Goal: Find specific page/section: Find specific page/section

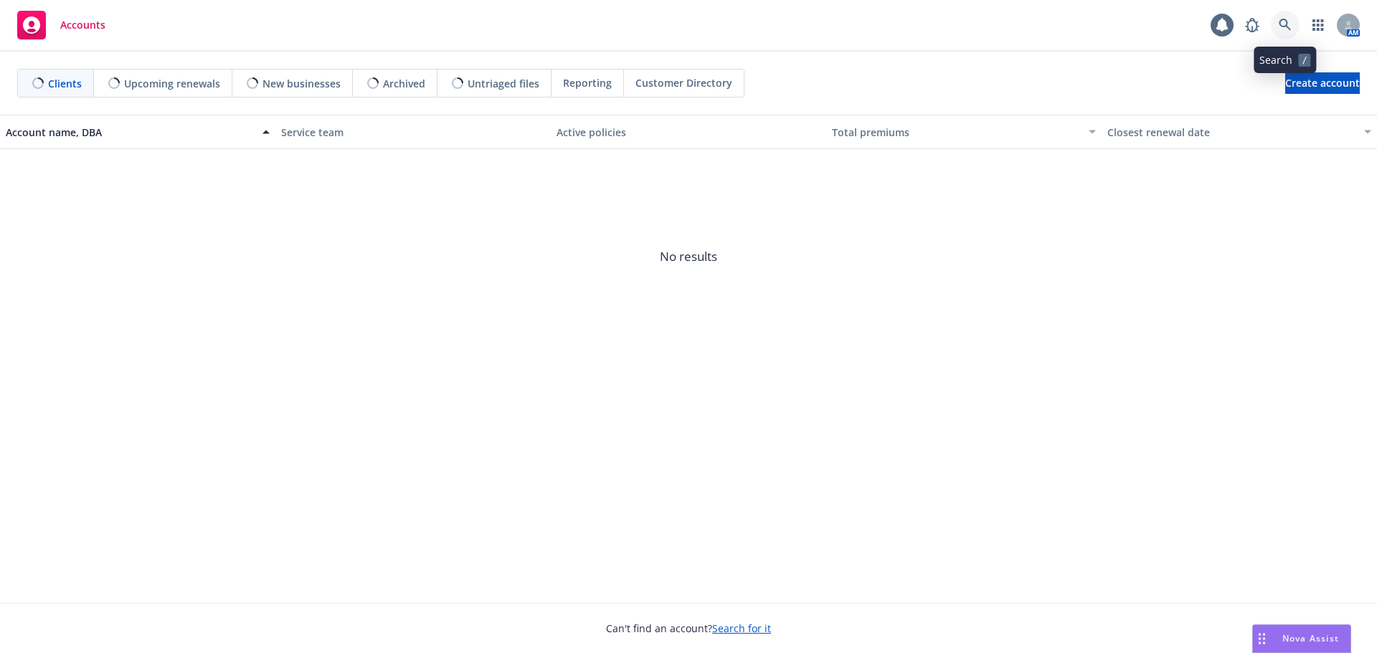
click at [1291, 32] on link at bounding box center [1285, 25] width 29 height 29
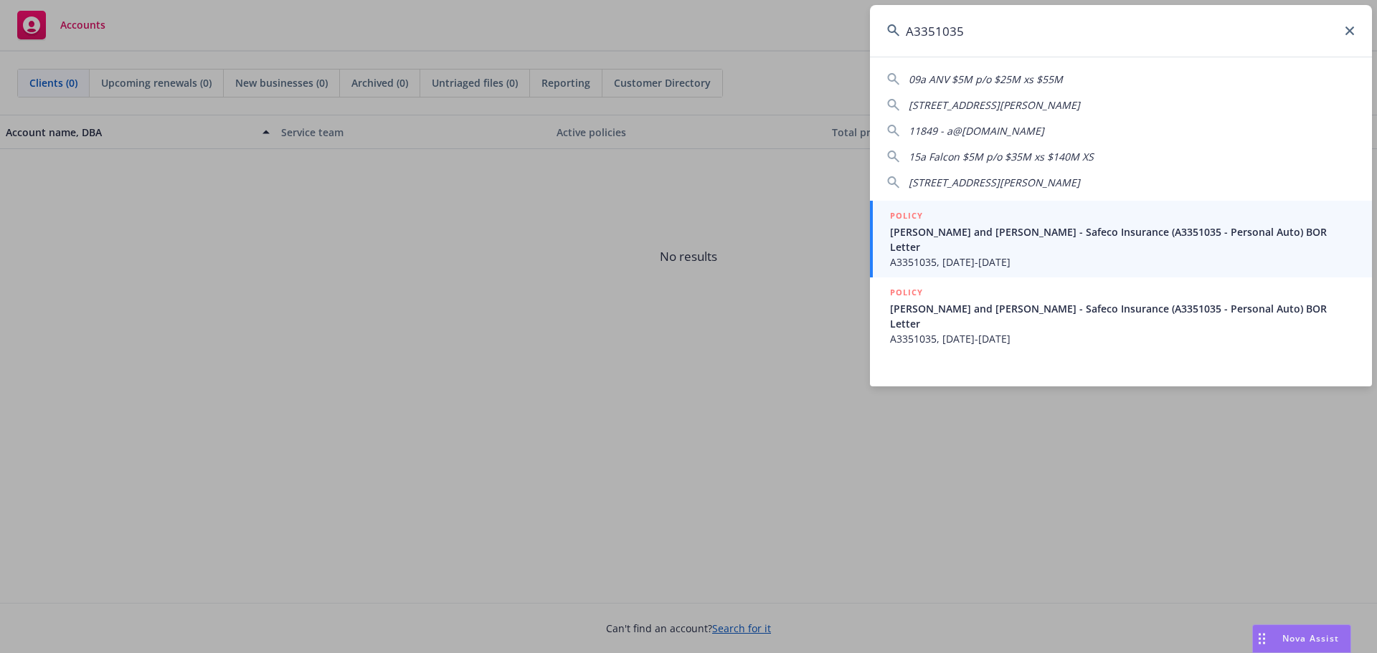
type input "A3351035"
click at [941, 230] on span "[PERSON_NAME] and [PERSON_NAME] - Safeco Insurance (A3351035 - Personal Auto) B…" at bounding box center [1122, 239] width 465 height 30
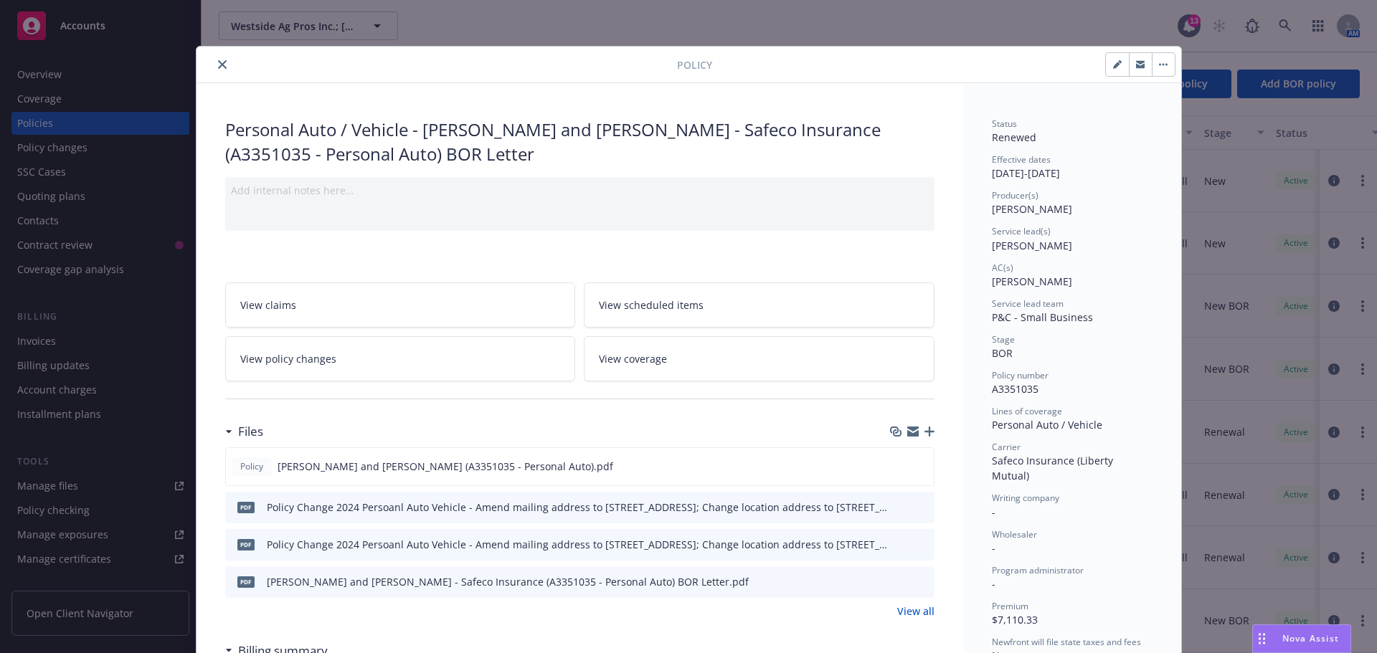
click at [881, 42] on div "Policy Personal Auto / Vehicle - [PERSON_NAME] and [PERSON_NAME] - Safeco Insur…" at bounding box center [688, 326] width 1377 height 653
drag, startPoint x: 210, startPoint y: 62, endPoint x: 196, endPoint y: 62, distance: 13.6
click at [214, 62] on button "close" at bounding box center [222, 64] width 17 height 17
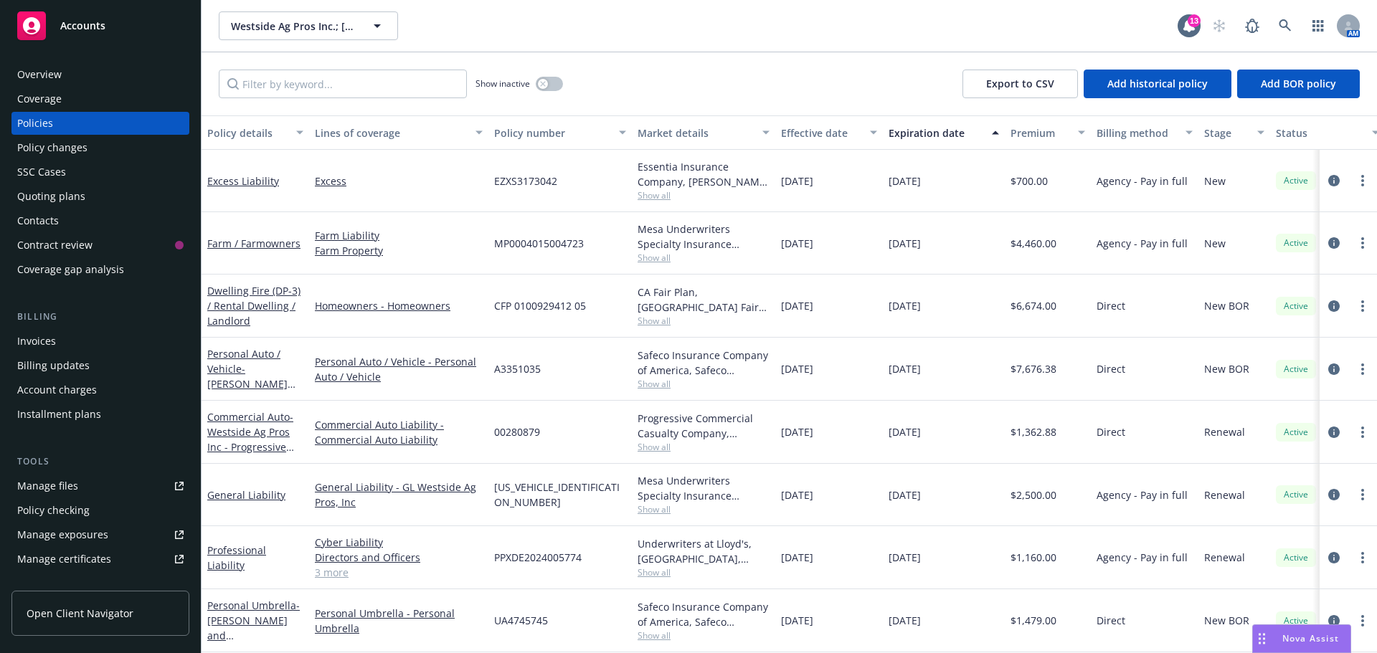
click at [90, 73] on div "Overview" at bounding box center [100, 74] width 166 height 23
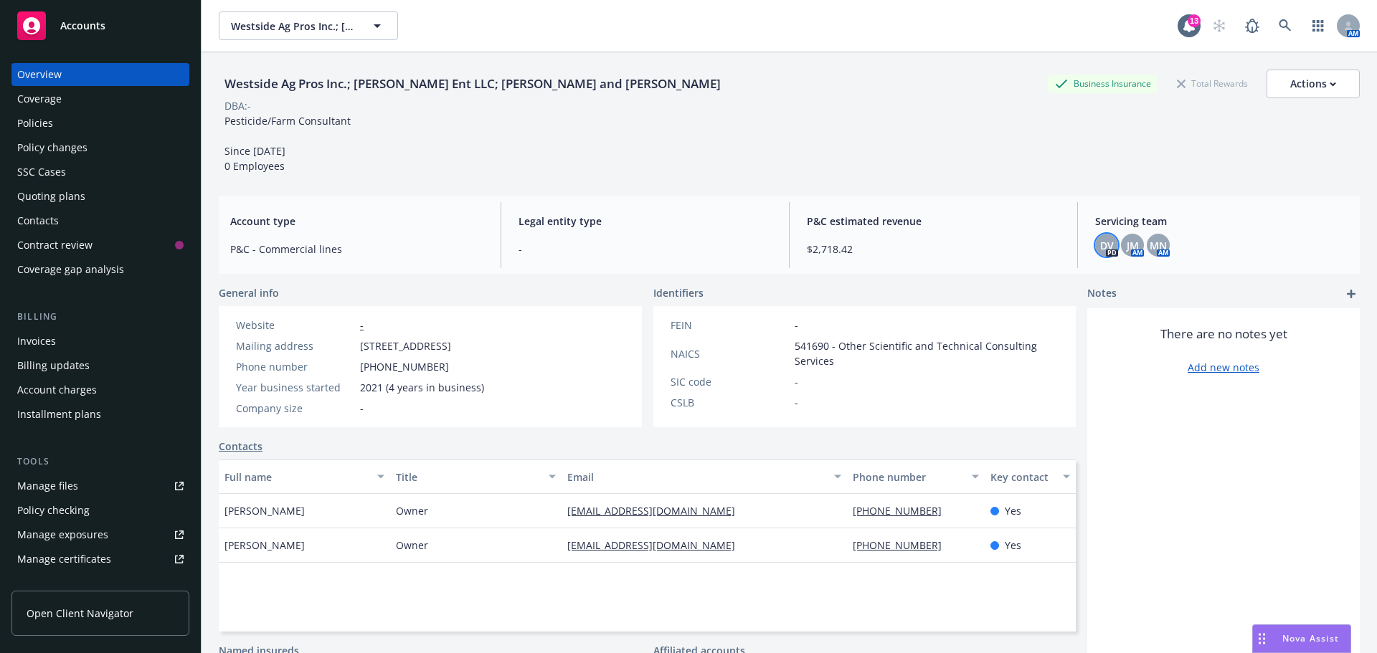
click at [1106, 248] on div "DV" at bounding box center [1106, 245] width 23 height 23
click at [1129, 245] on span "JM" at bounding box center [1132, 245] width 12 height 15
click at [1154, 245] on span "MN" at bounding box center [1157, 245] width 17 height 15
click at [101, 102] on div "Coverage" at bounding box center [100, 98] width 166 height 23
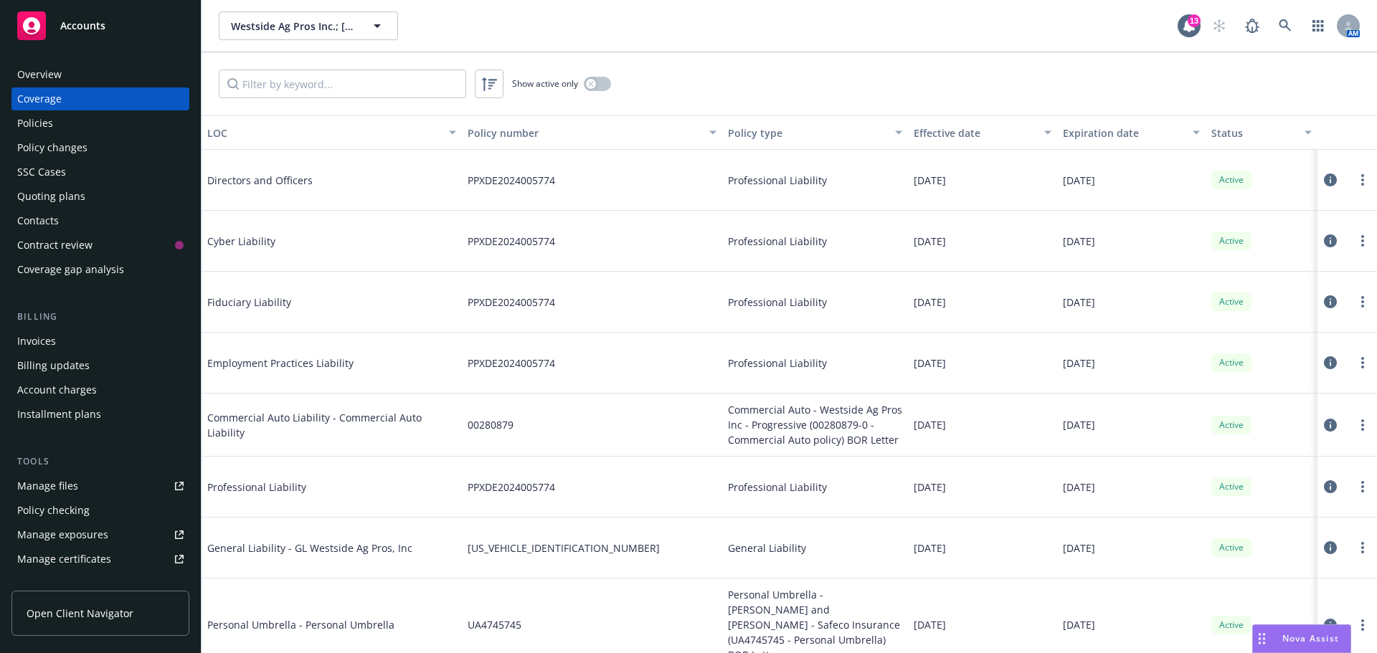
click at [74, 120] on div "Policies" at bounding box center [100, 123] width 166 height 23
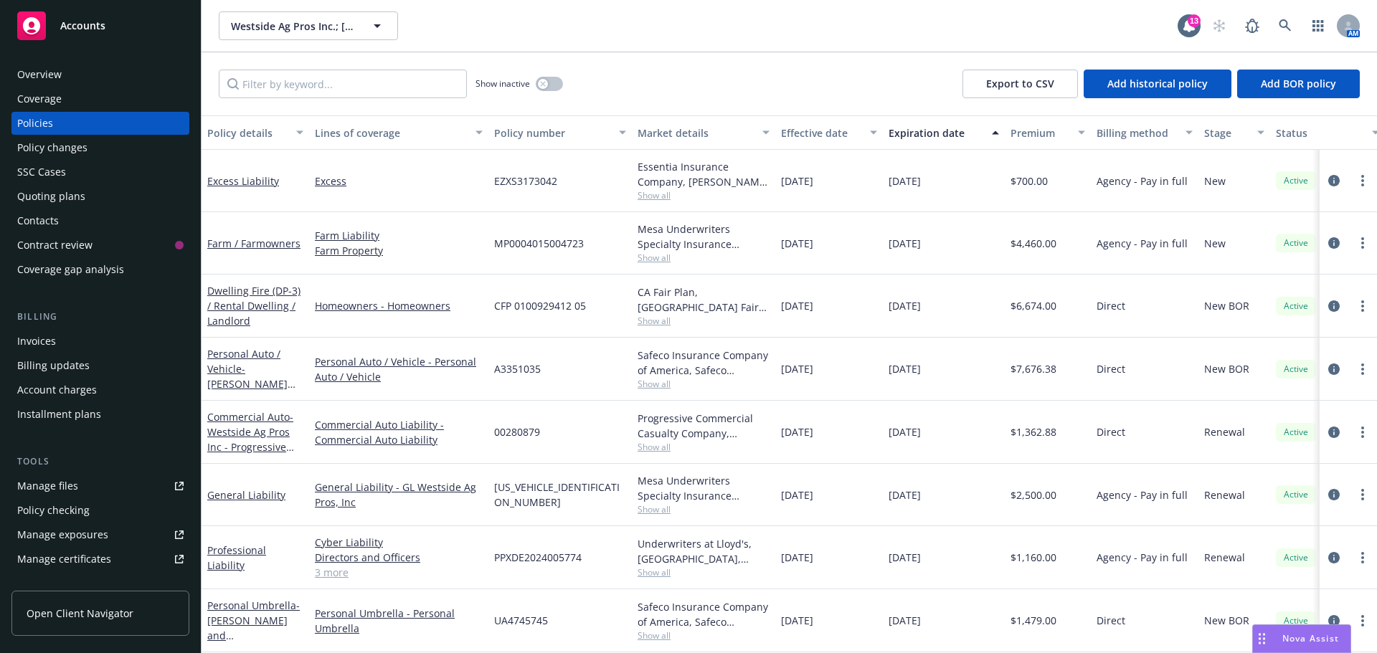
click at [70, 80] on div "Overview" at bounding box center [100, 74] width 166 height 23
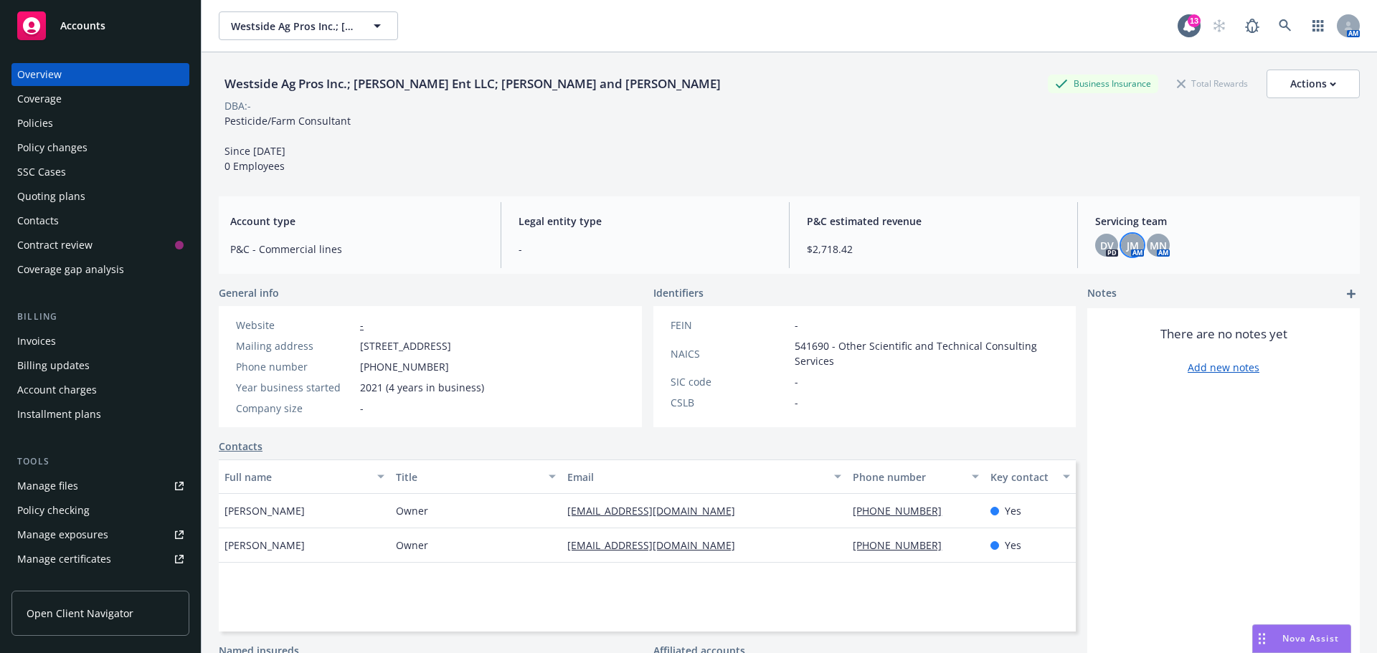
click at [1126, 244] on span "JM" at bounding box center [1132, 245] width 12 height 15
click at [1153, 245] on span "MN" at bounding box center [1157, 245] width 17 height 15
click at [1083, 245] on div "Servicing team DV PD JM AM MN AM" at bounding box center [1221, 235] width 276 height 66
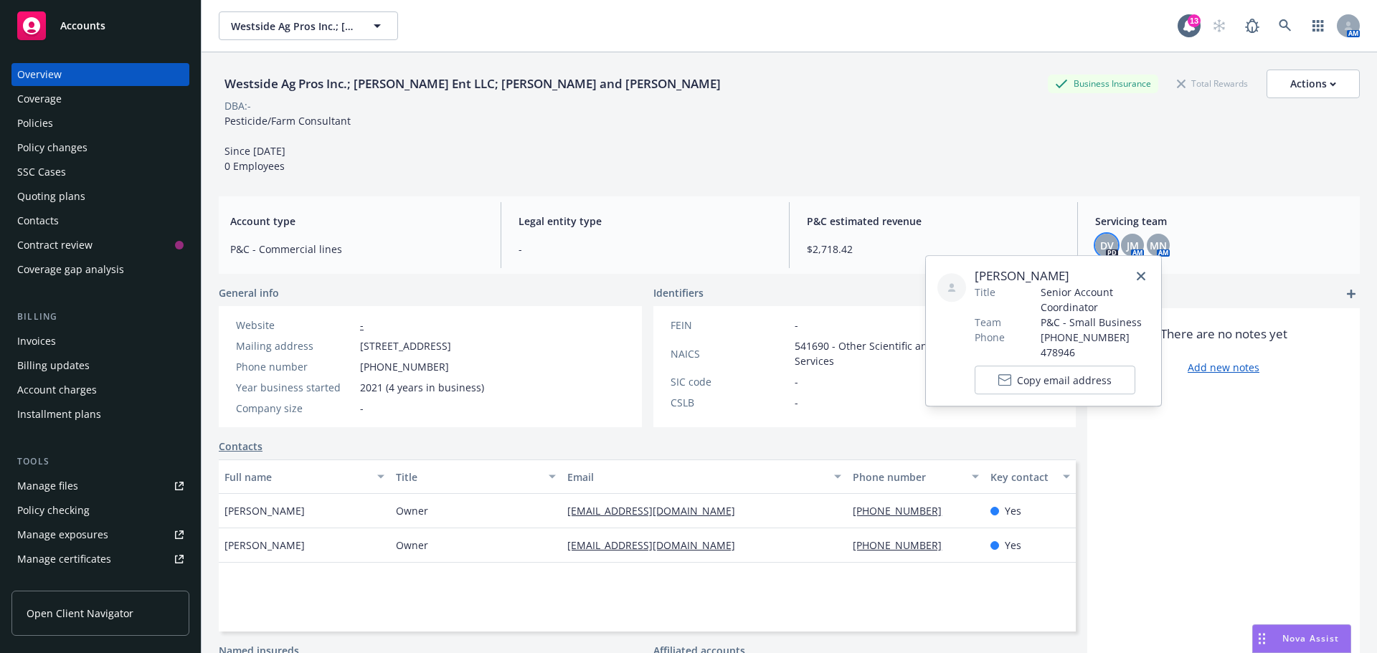
click at [1100, 246] on span "DV" at bounding box center [1107, 245] width 14 height 15
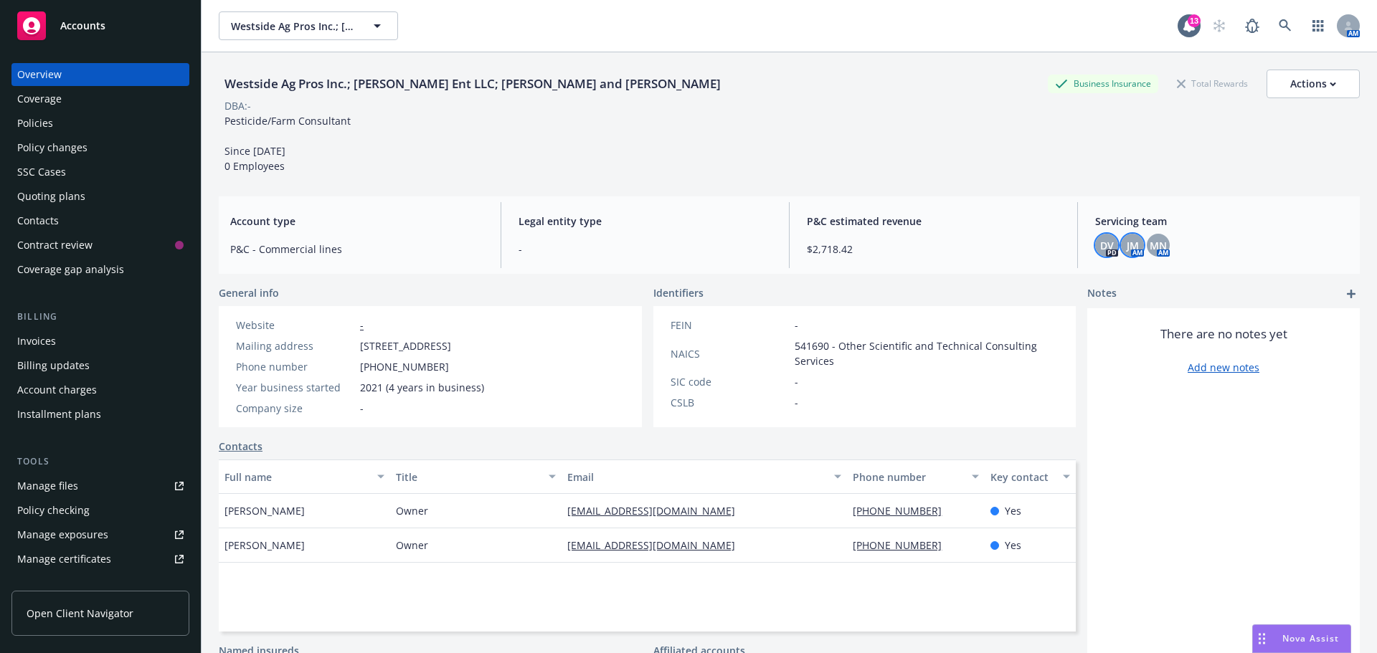
click at [1126, 240] on span "JM" at bounding box center [1132, 245] width 12 height 15
click at [1271, 17] on link at bounding box center [1285, 25] width 29 height 29
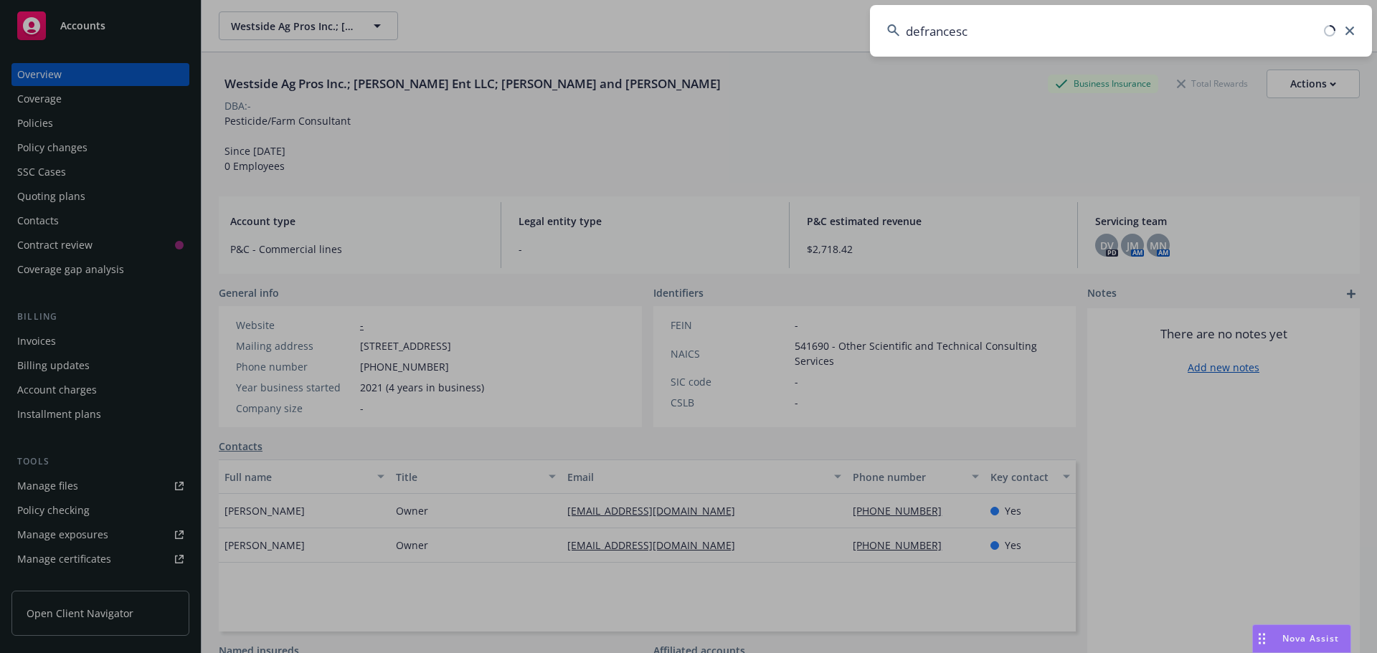
type input "[PERSON_NAME]"
